Goal: Find specific page/section: Find specific page/section

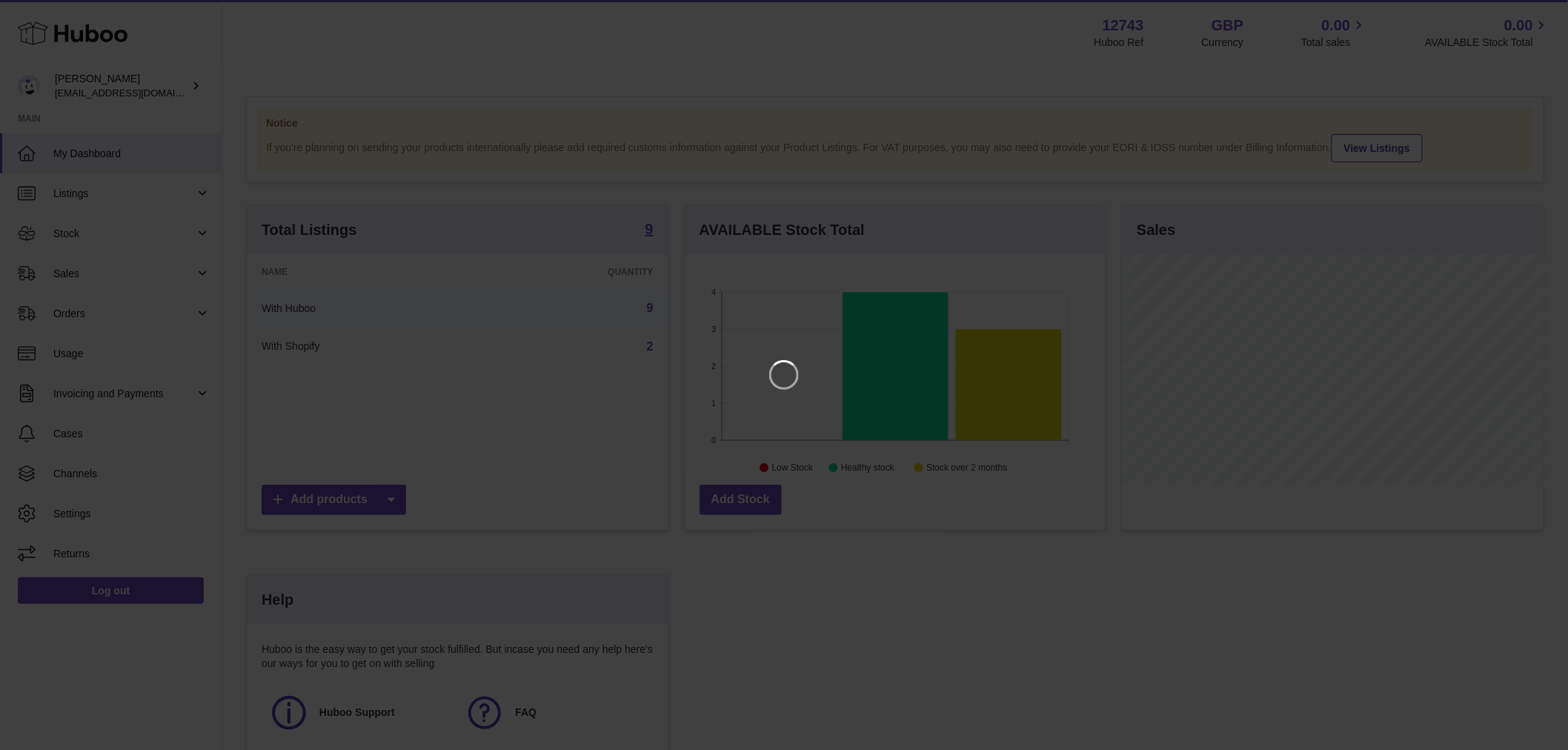
scroll to position [232, 425]
click at [1535, 10] on icon "Close" at bounding box center [1541, 13] width 18 height 18
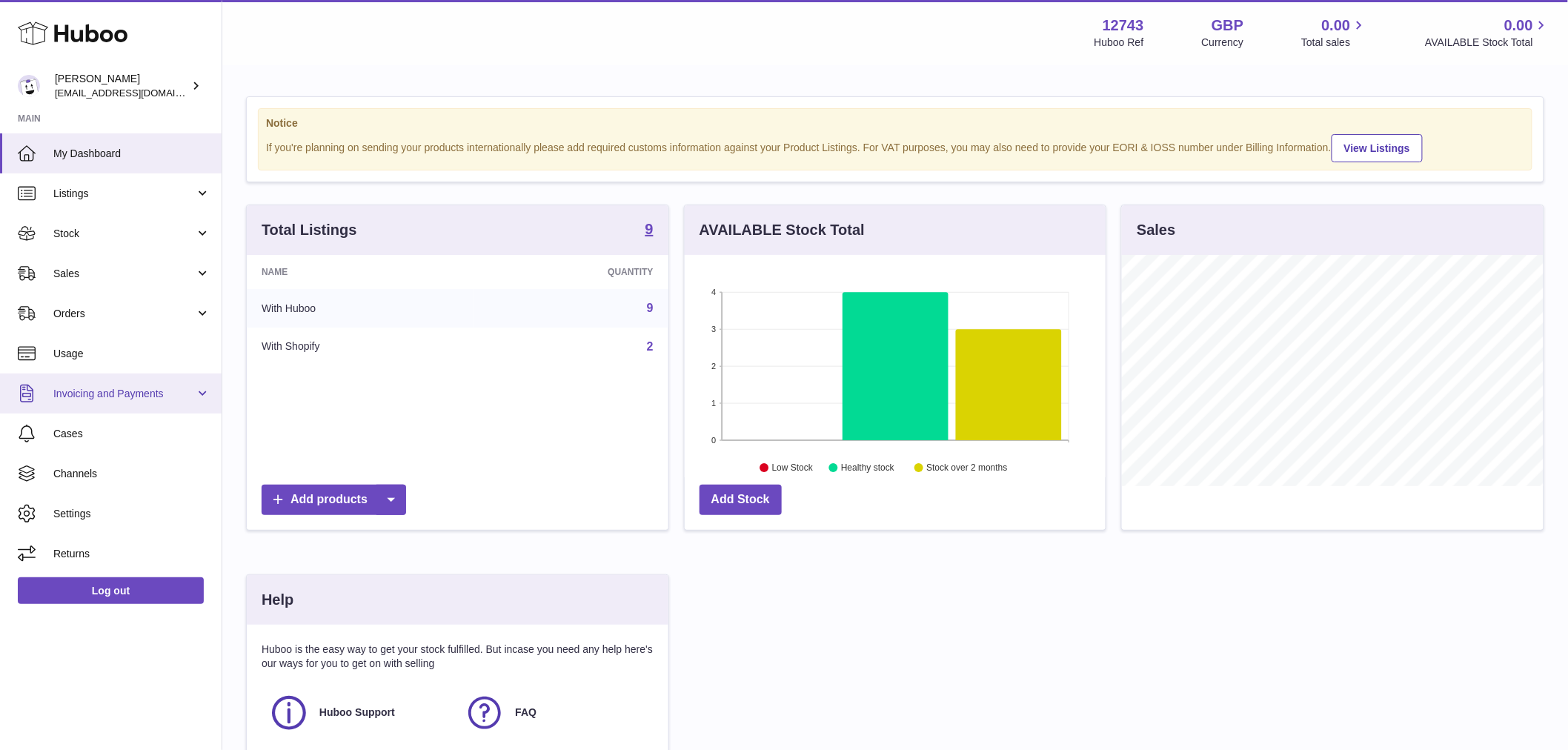
click at [98, 395] on span "Invoicing and Payments" at bounding box center [124, 394] width 142 height 14
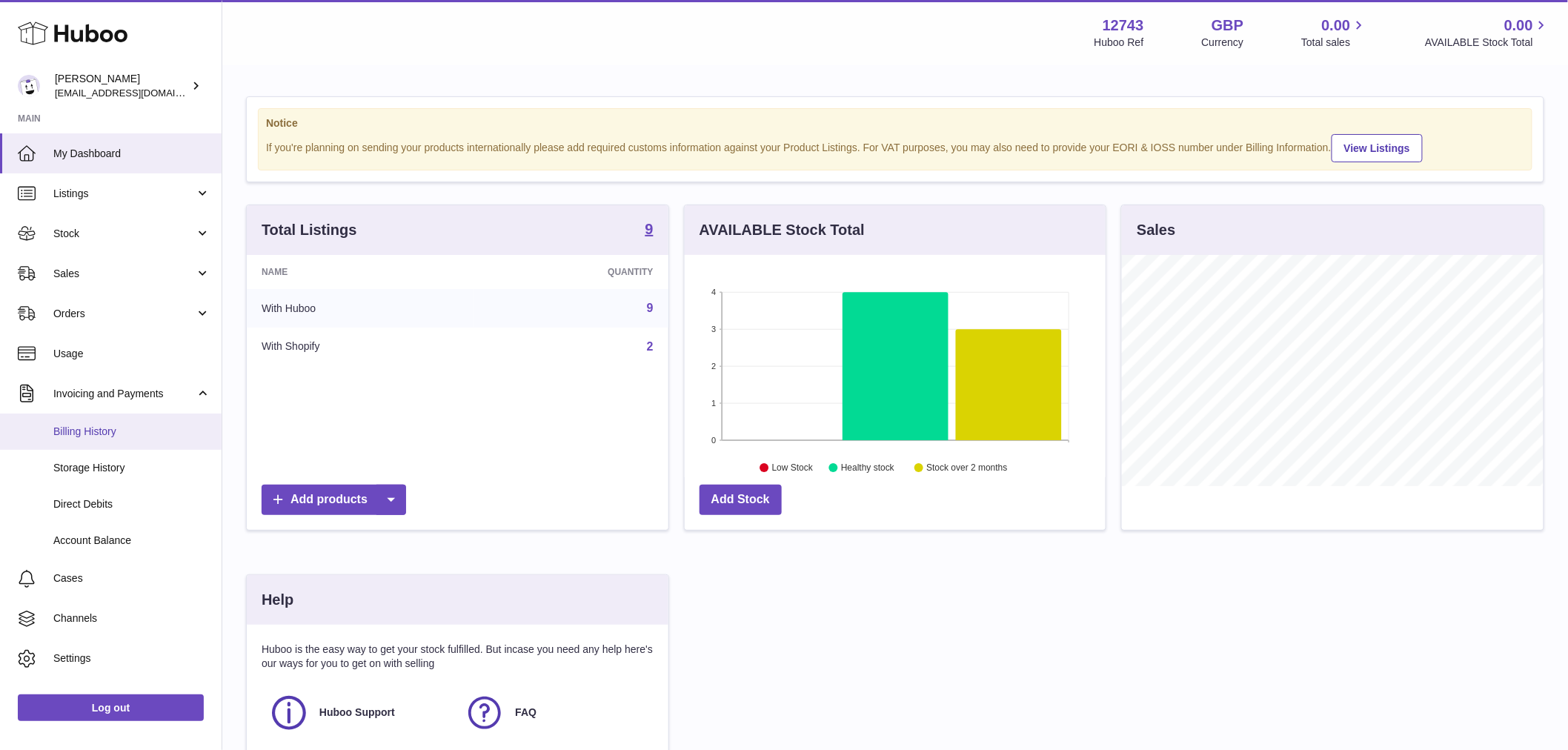
click at [97, 433] on span "Billing History" at bounding box center [131, 432] width 157 height 14
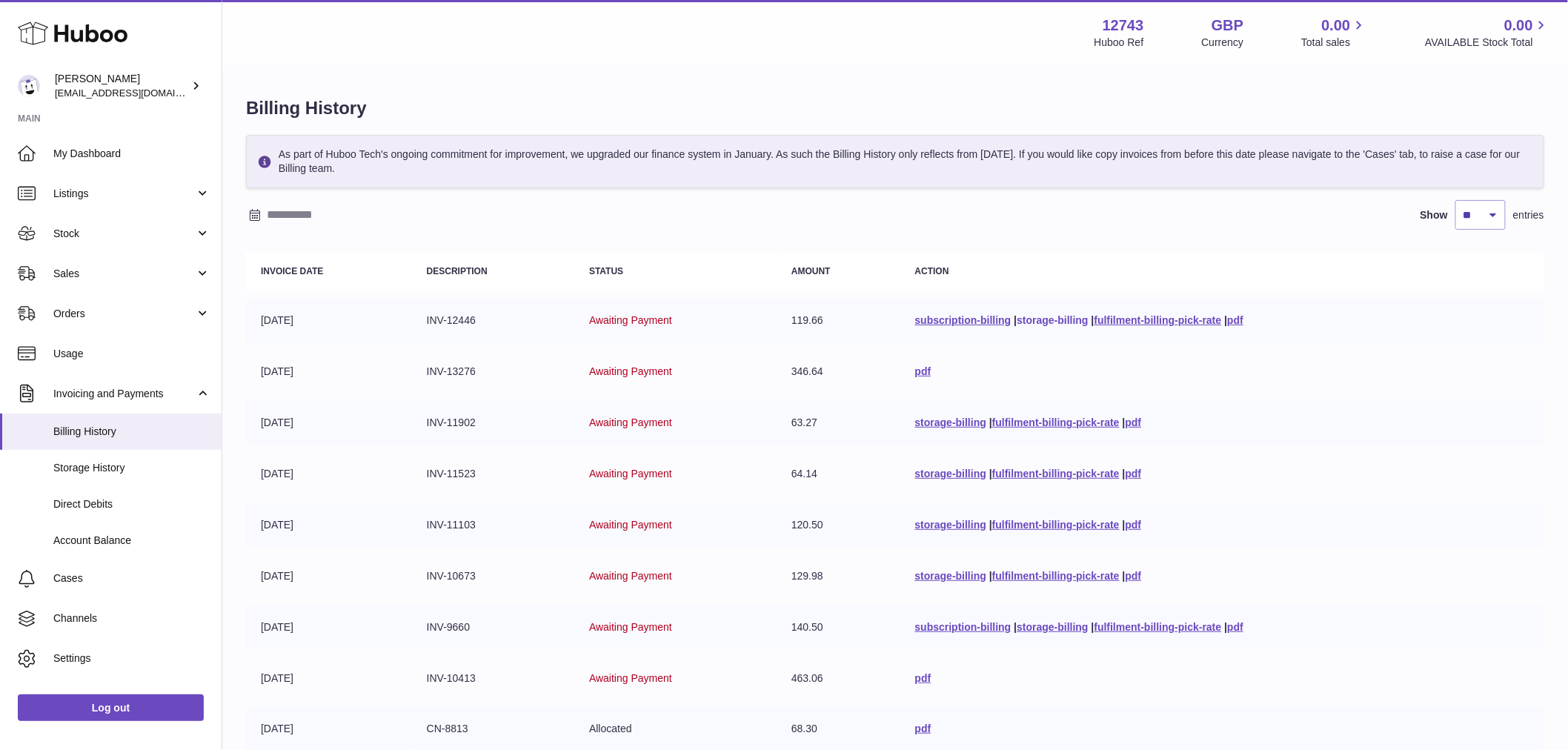
click at [1075, 323] on link "storage-billing" at bounding box center [1052, 320] width 71 height 11
click at [92, 541] on span "Account Balance" at bounding box center [131, 540] width 157 height 14
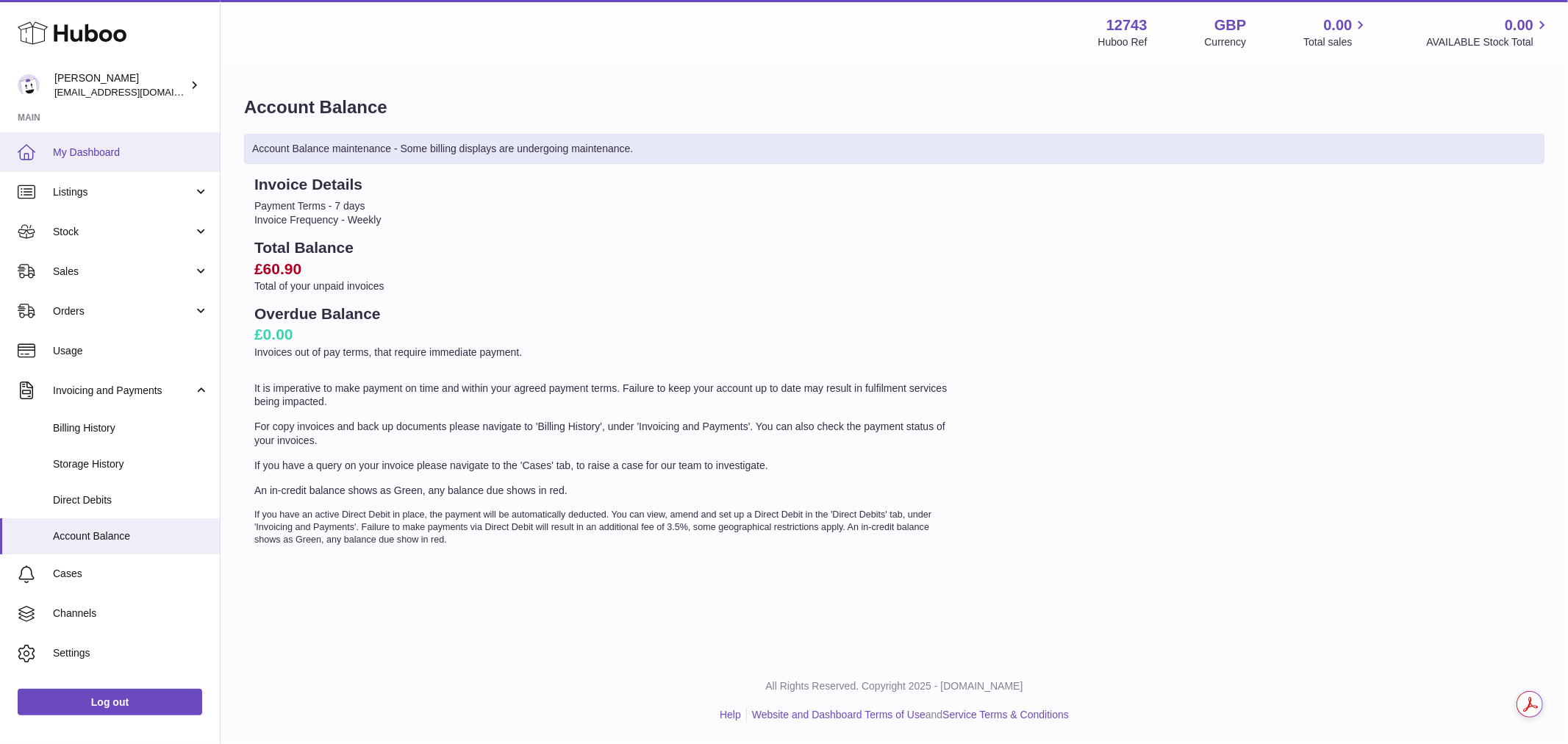
click at [104, 160] on link "My Dashboard" at bounding box center [110, 152] width 220 height 40
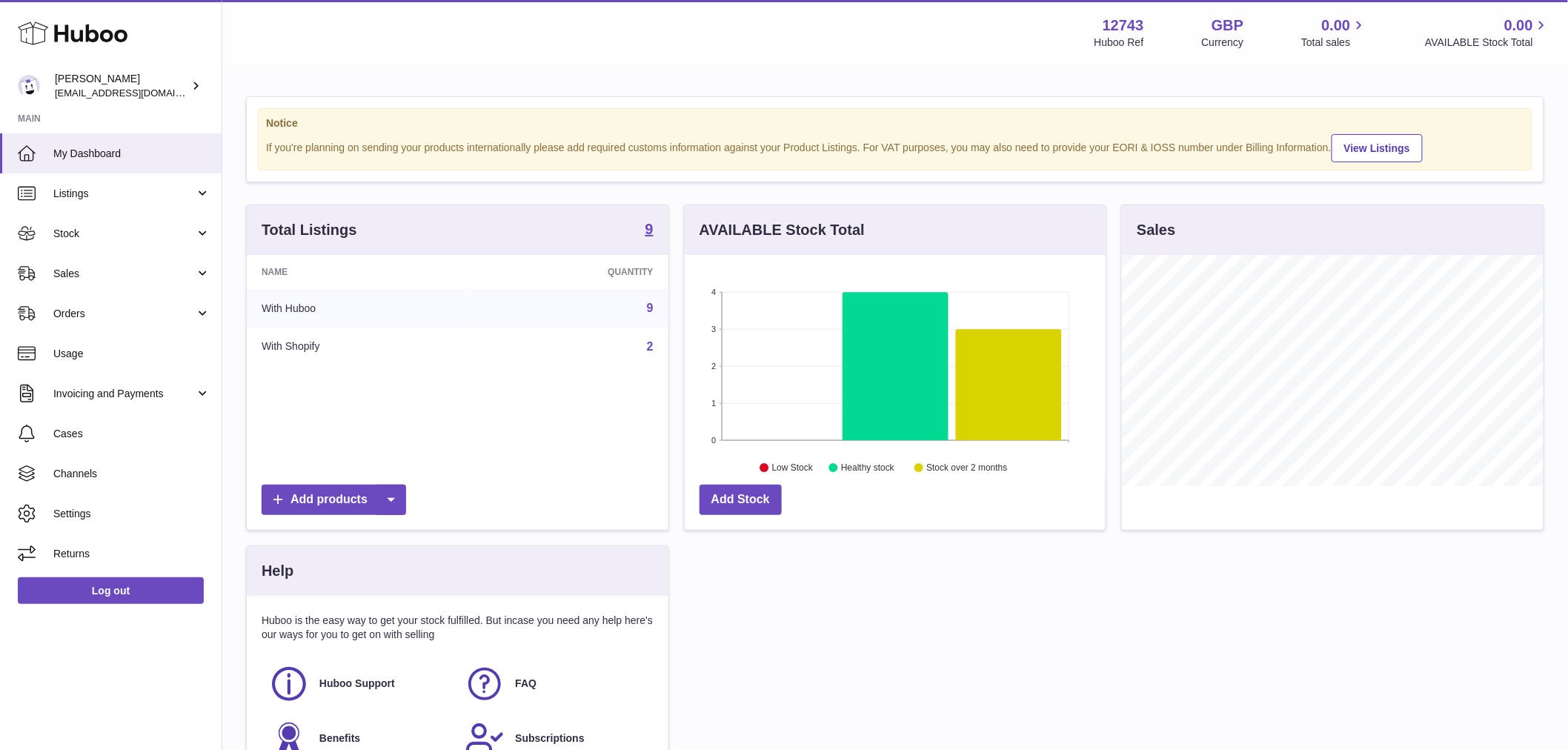
scroll to position [232, 421]
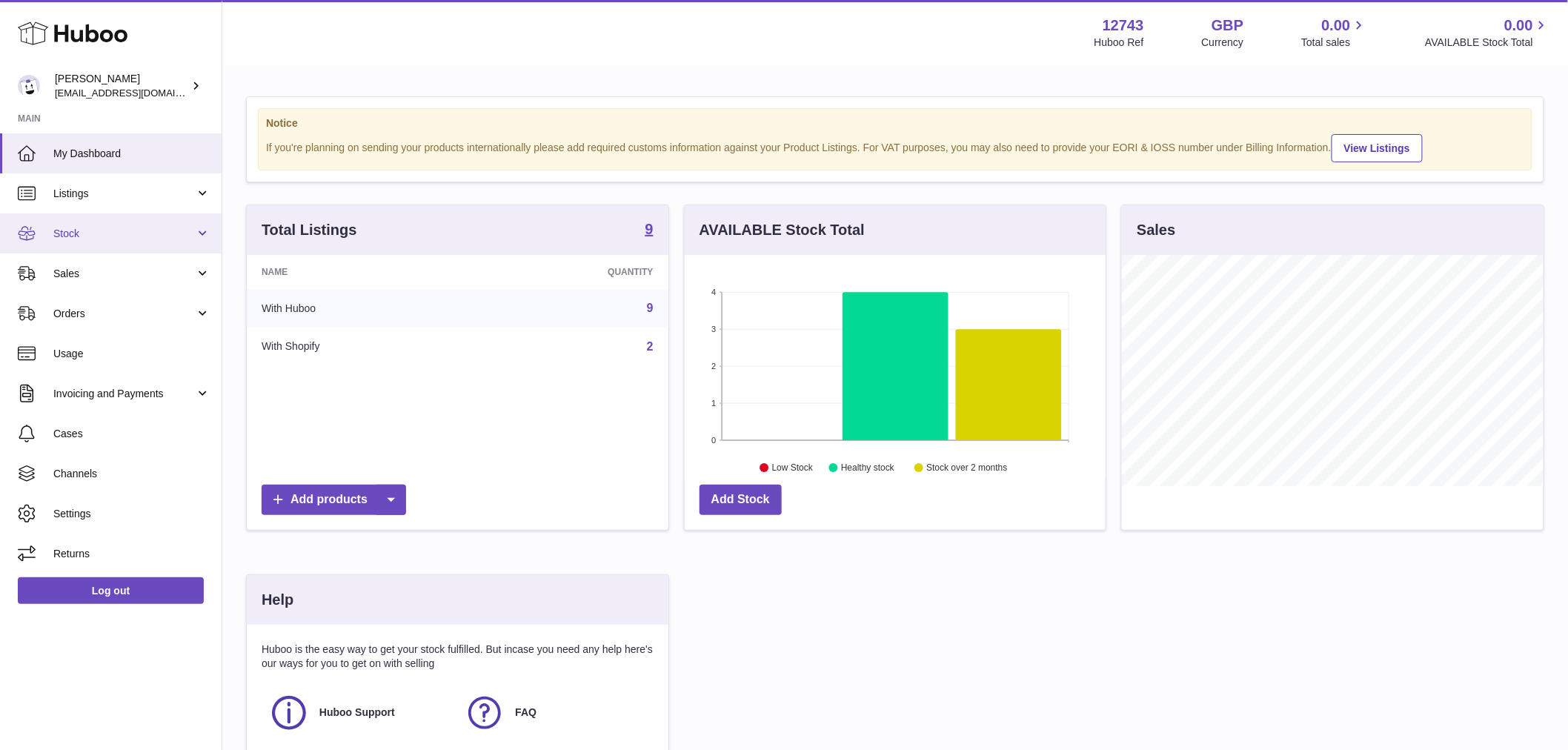
click at [94, 232] on span "Stock" at bounding box center [124, 233] width 142 height 14
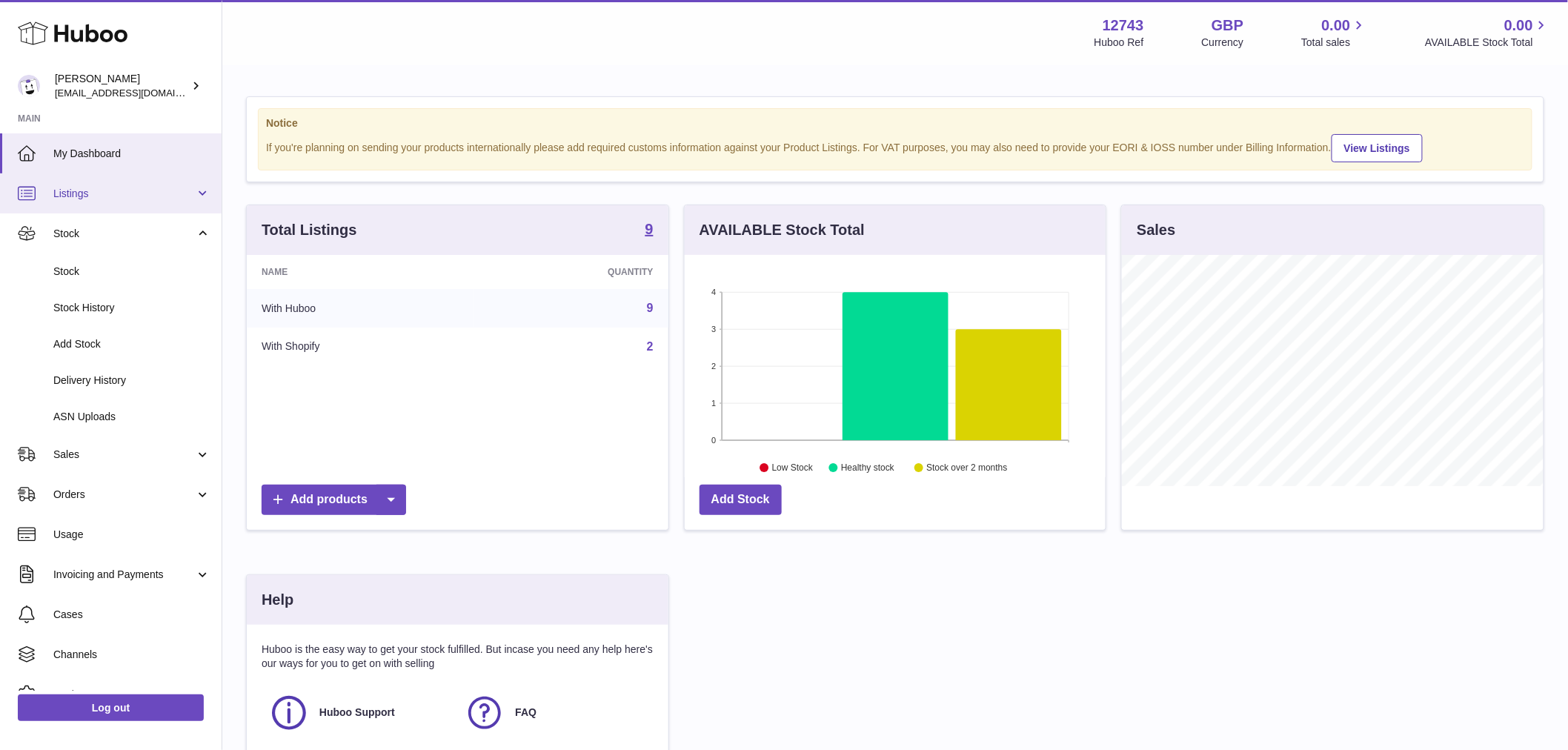
click at [102, 190] on span "Listings" at bounding box center [124, 193] width 142 height 14
